Goal: Transaction & Acquisition: Purchase product/service

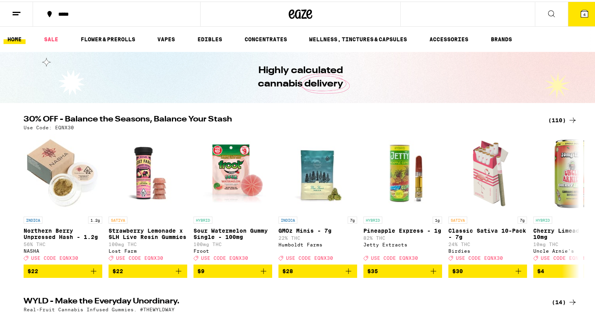
click at [548, 121] on div "(110)" at bounding box center [562, 118] width 29 height 9
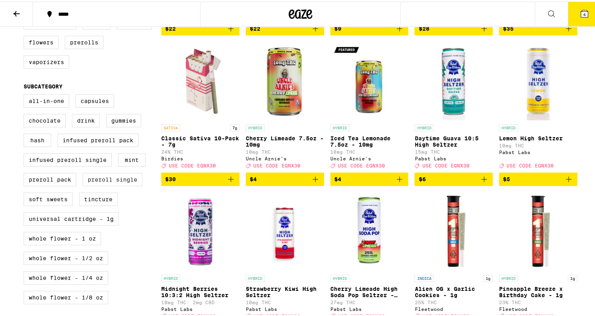
scroll to position [79, 0]
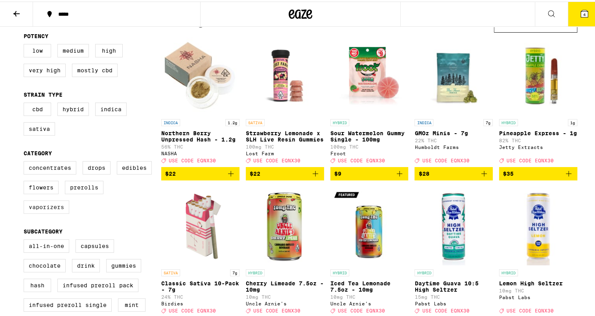
drag, startPoint x: 44, startPoint y: 211, endPoint x: 57, endPoint y: 208, distance: 13.2
click at [44, 211] on label "Vaporizers" at bounding box center [47, 205] width 46 height 13
click at [26, 161] on input "Vaporizers" at bounding box center [25, 161] width 0 height 0
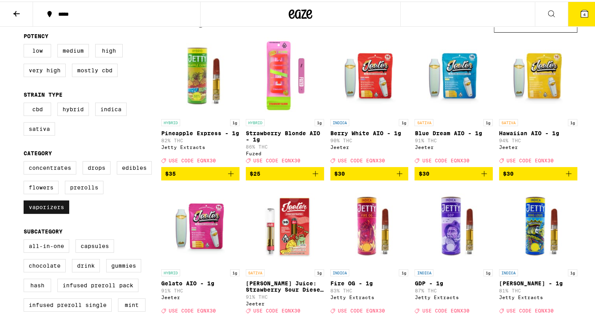
click at [35, 210] on label "Vaporizers" at bounding box center [47, 205] width 46 height 13
click at [26, 161] on input "Vaporizers" at bounding box center [25, 161] width 0 height 0
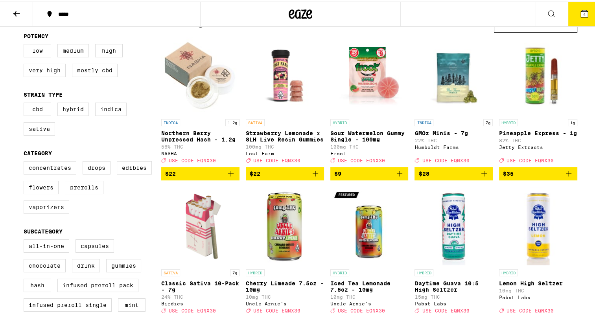
click at [35, 210] on label "Vaporizers" at bounding box center [47, 205] width 46 height 13
click at [26, 161] on input "Vaporizers" at bounding box center [25, 161] width 0 height 0
checkbox input "true"
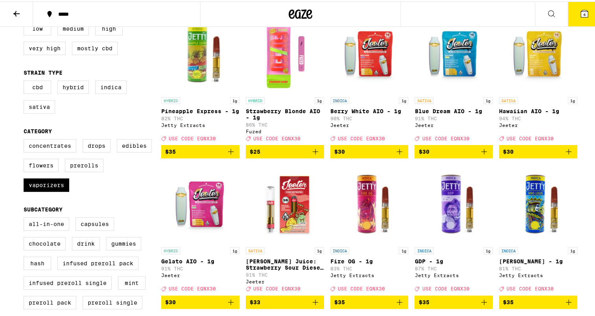
scroll to position [79, 0]
